Goal: Task Accomplishment & Management: Manage account settings

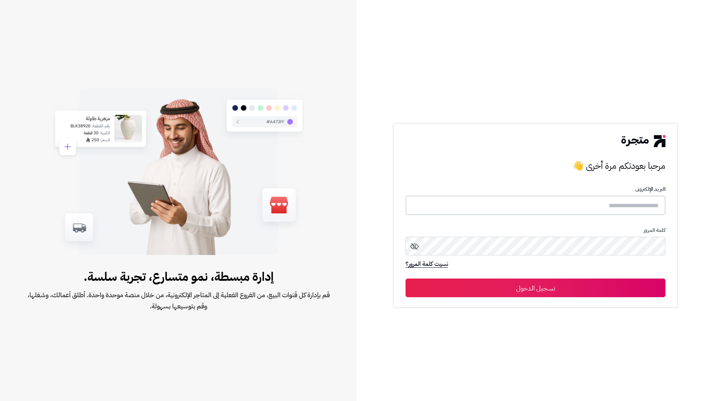
type input "**********"
click at [413, 249] on icon at bounding box center [414, 246] width 9 height 9
click at [586, 287] on button "تسجيل الدخول" at bounding box center [536, 287] width 260 height 19
